Goal: Find specific page/section: Find specific page/section

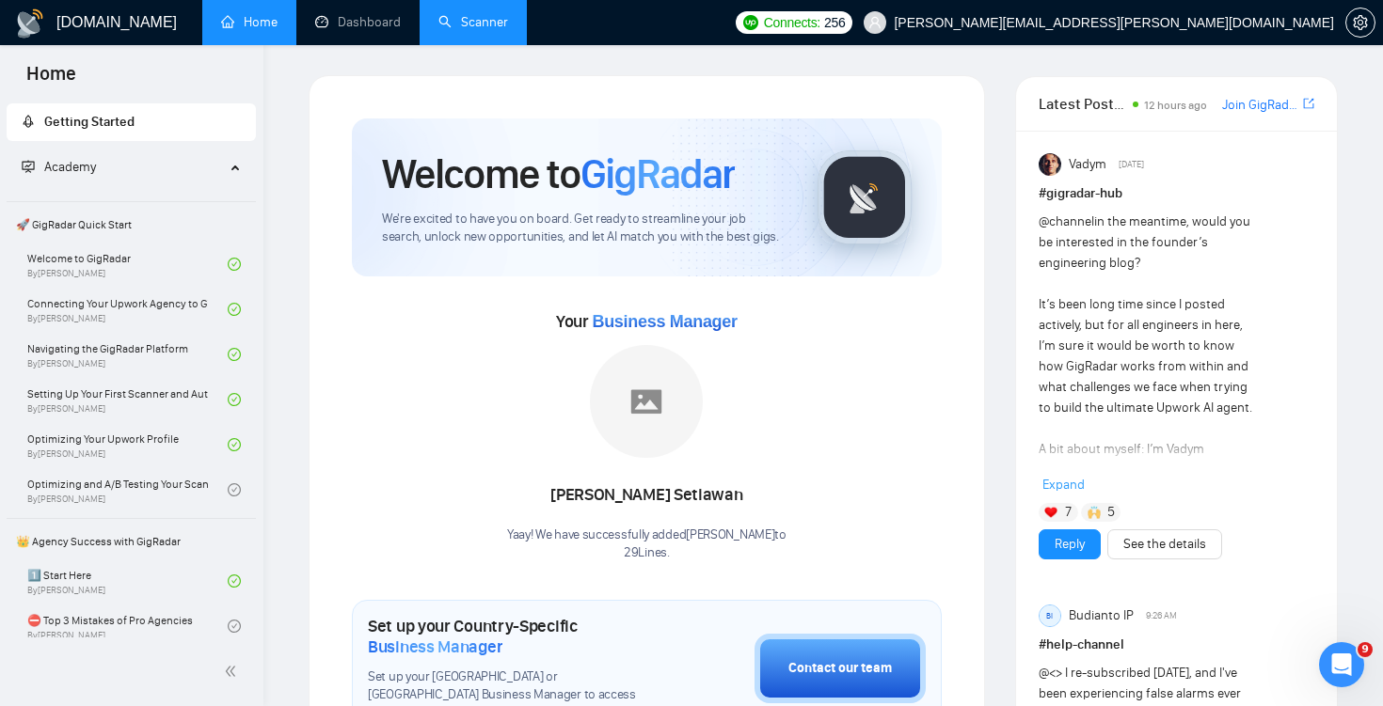
click at [480, 25] on link "Scanner" at bounding box center [473, 22] width 70 height 16
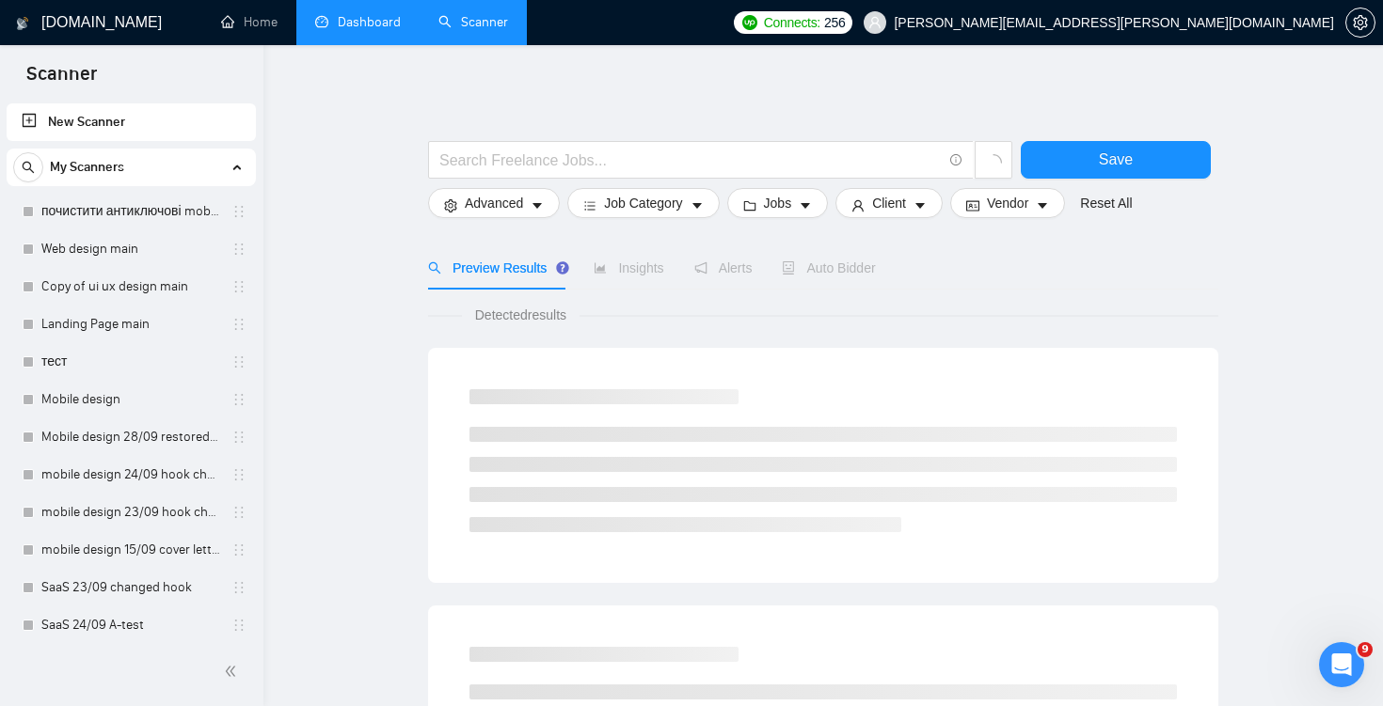
click at [343, 27] on link "Dashboard" at bounding box center [358, 22] width 86 height 16
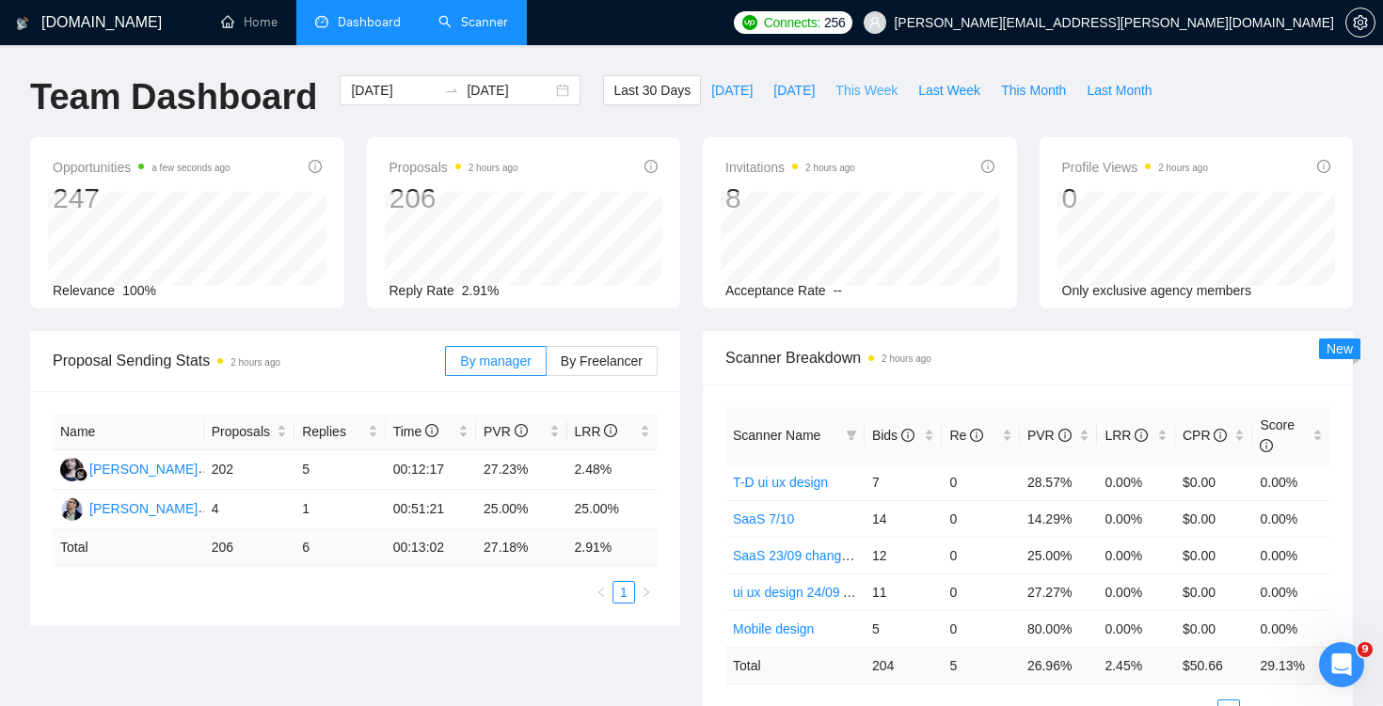
click at [838, 88] on span "This Week" at bounding box center [866, 90] width 62 height 21
type input "[DATE]"
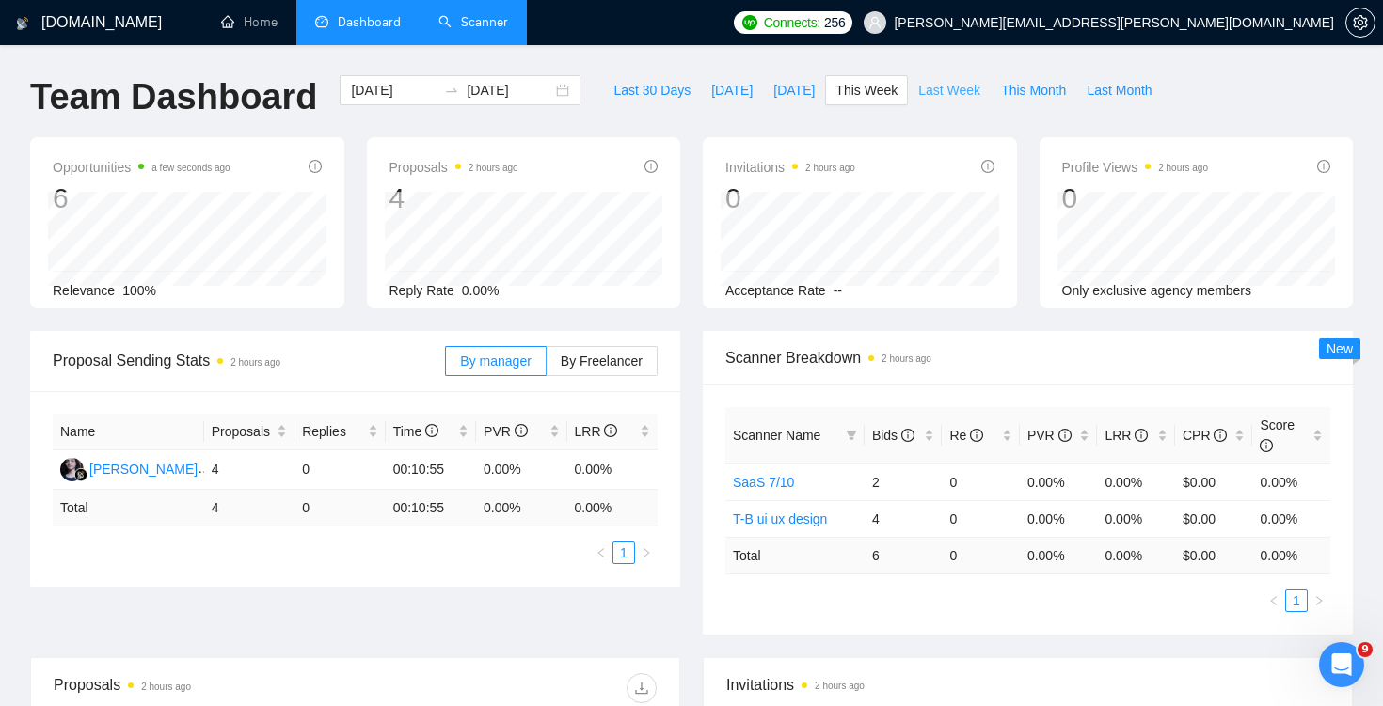
click at [965, 96] on span "Last Week" at bounding box center [949, 90] width 62 height 21
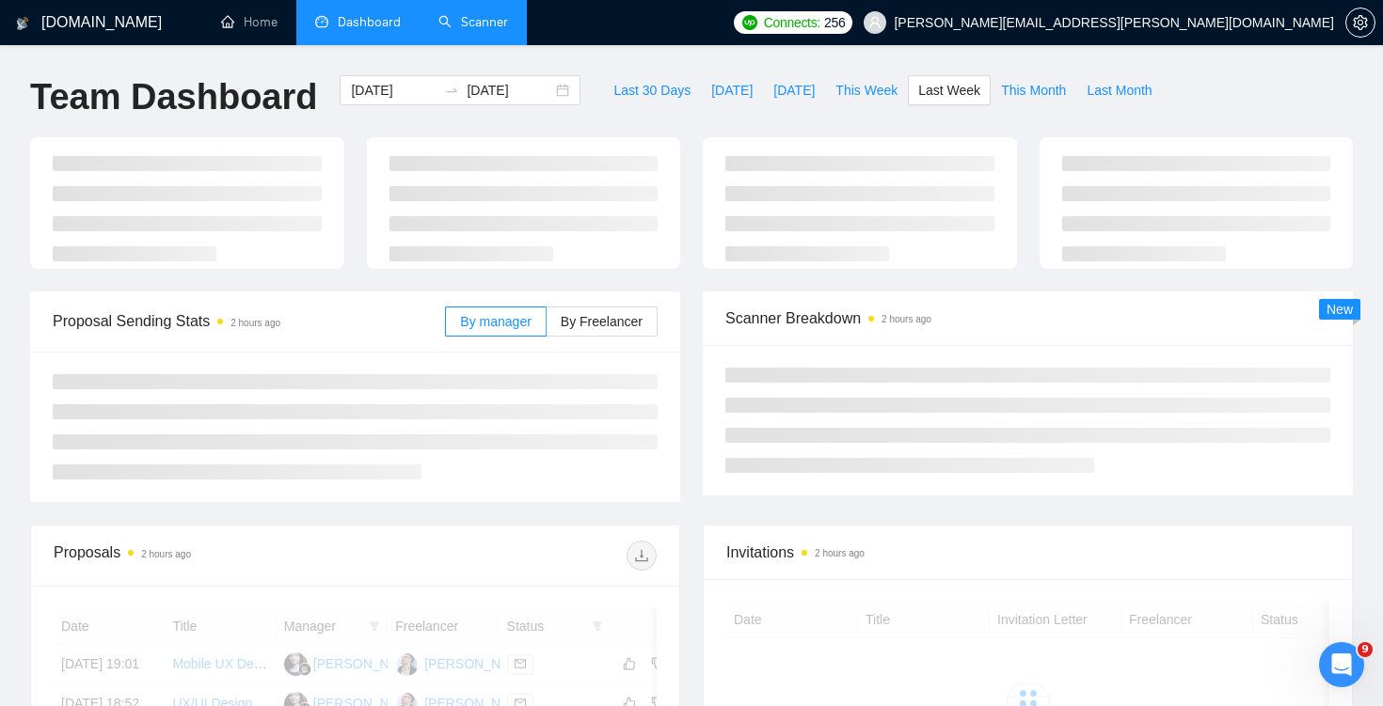
type input "[DATE]"
